Goal: Task Accomplishment & Management: Manage account settings

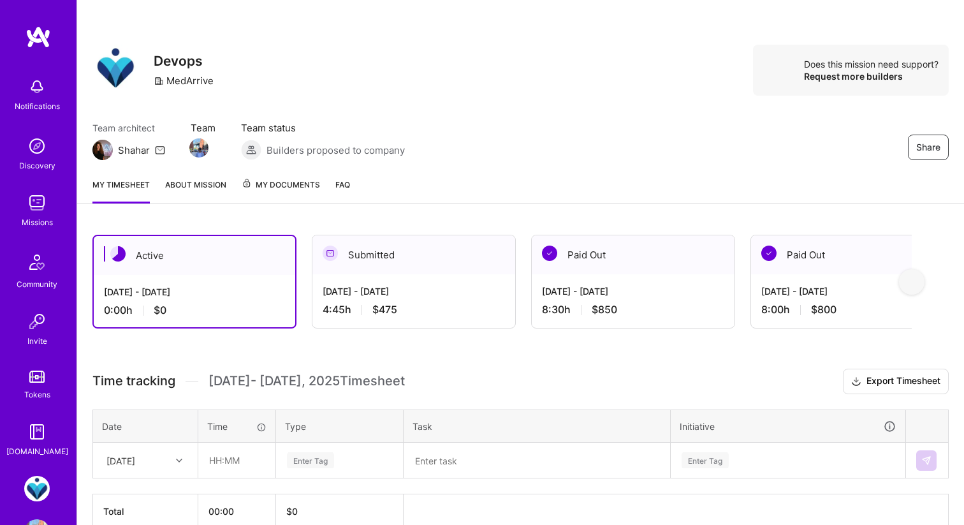
scroll to position [45, 0]
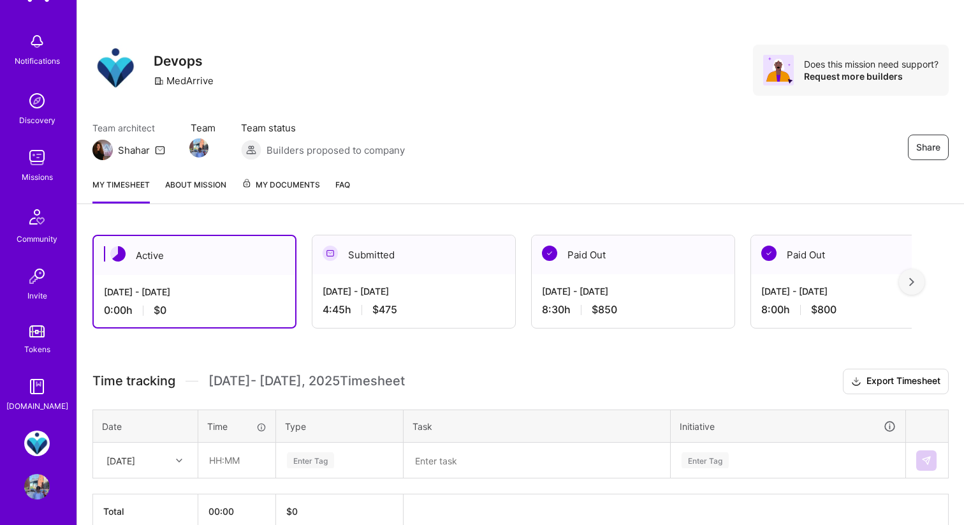
click at [38, 485] on img at bounding box center [36, 486] width 25 height 25
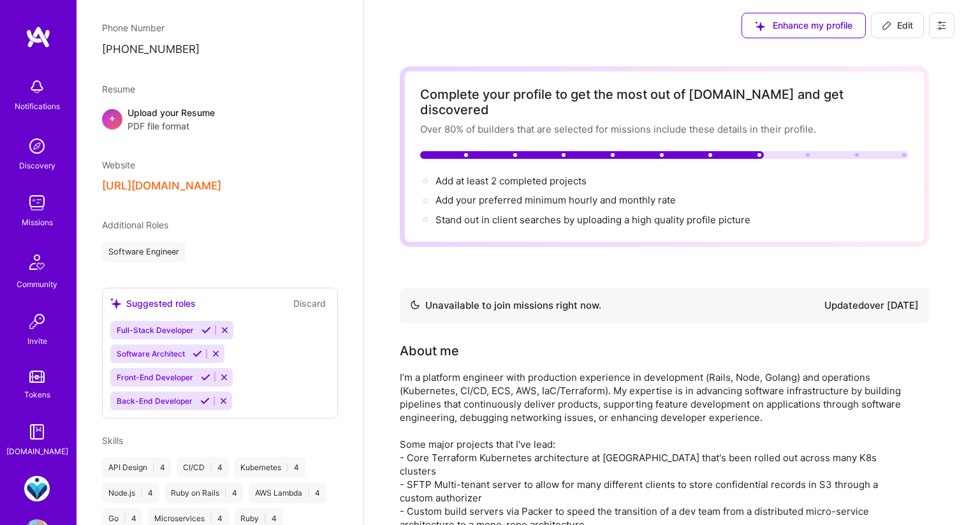
scroll to position [45, 0]
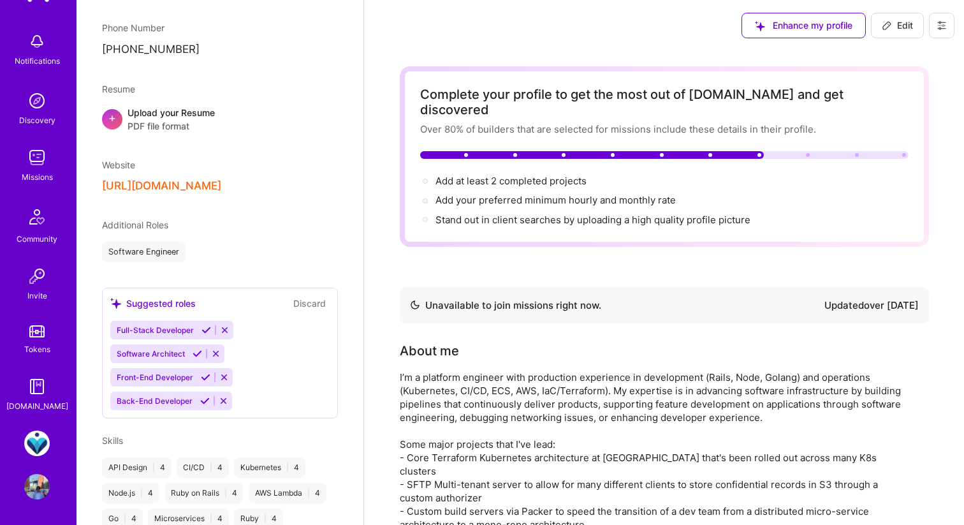
click at [36, 490] on img at bounding box center [36, 486] width 25 height 25
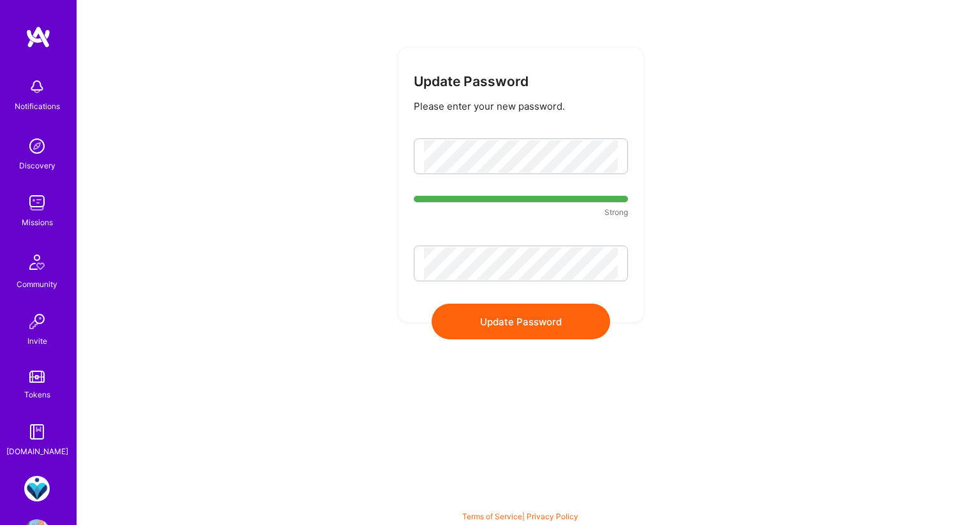
click at [541, 319] on button "Update Password" at bounding box center [521, 321] width 178 height 36
